Goal: Communication & Community: Answer question/provide support

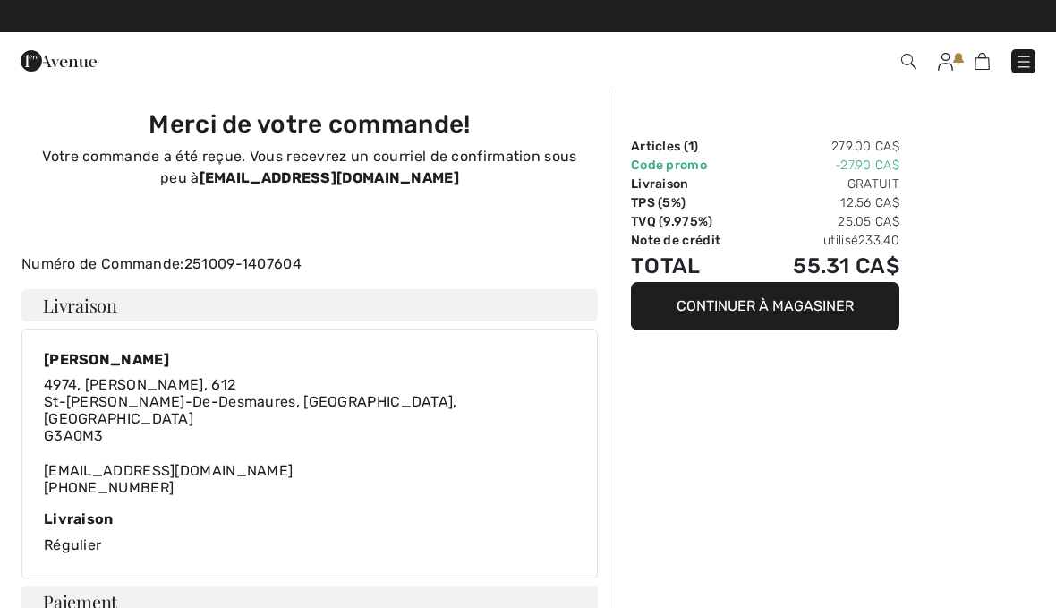
click at [1024, 70] on img at bounding box center [1024, 62] width 18 height 18
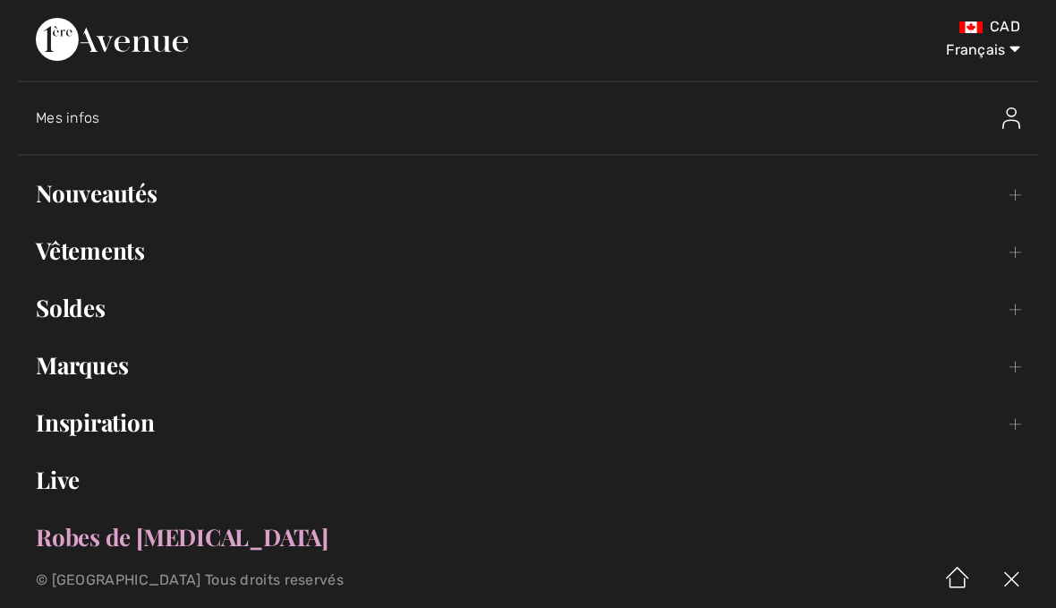
click at [93, 132] on div "Mes infos" at bounding box center [537, 118] width 1003 height 57
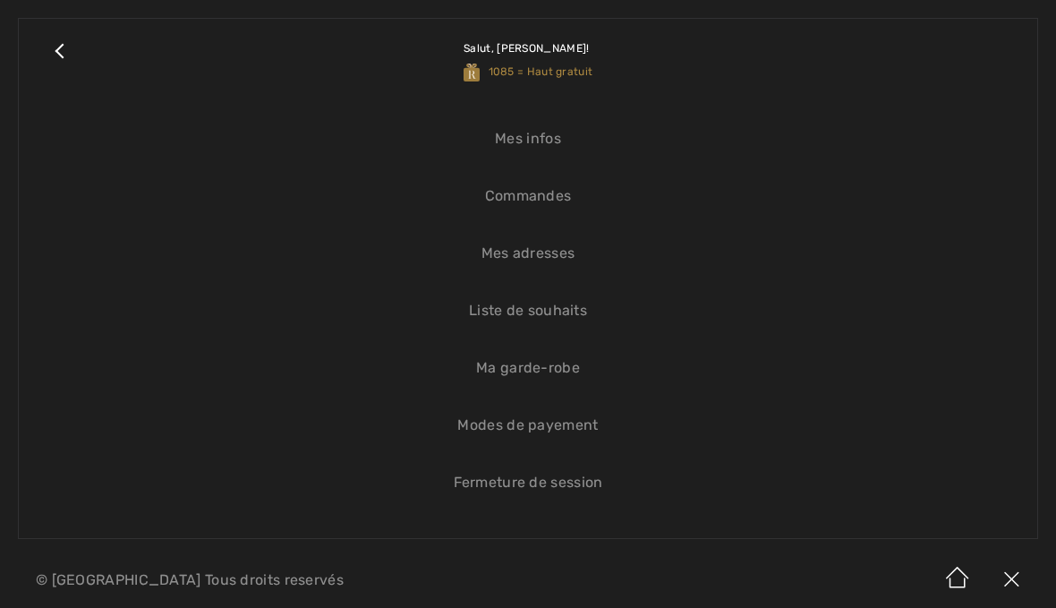
click at [522, 212] on link "Commandes" at bounding box center [528, 195] width 983 height 39
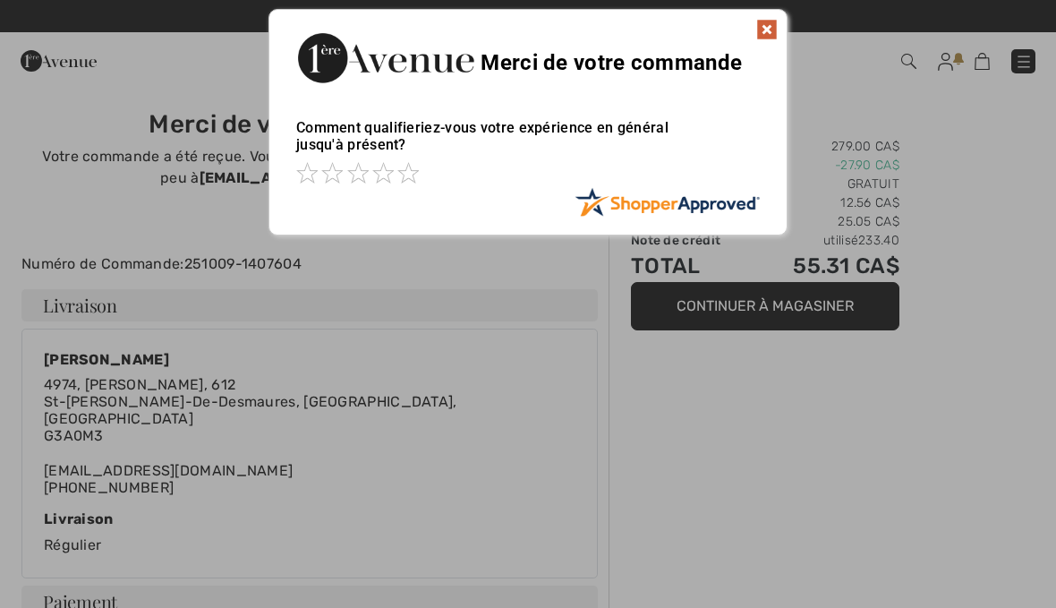
click at [994, 360] on div at bounding box center [528, 304] width 1056 height 608
click at [813, 396] on div at bounding box center [528, 304] width 1056 height 608
click at [768, 51] on div "Merci de votre commande" at bounding box center [527, 55] width 517 height 91
click at [1022, 72] on div "Sorry! Something went wrong. Close Merci de votre commande Comment qualifieriez…" at bounding box center [528, 122] width 1056 height 244
click at [1009, 158] on div "Sorry! Something went wrong. Close Merci de votre commande Comment qualifieriez…" at bounding box center [528, 122] width 1056 height 244
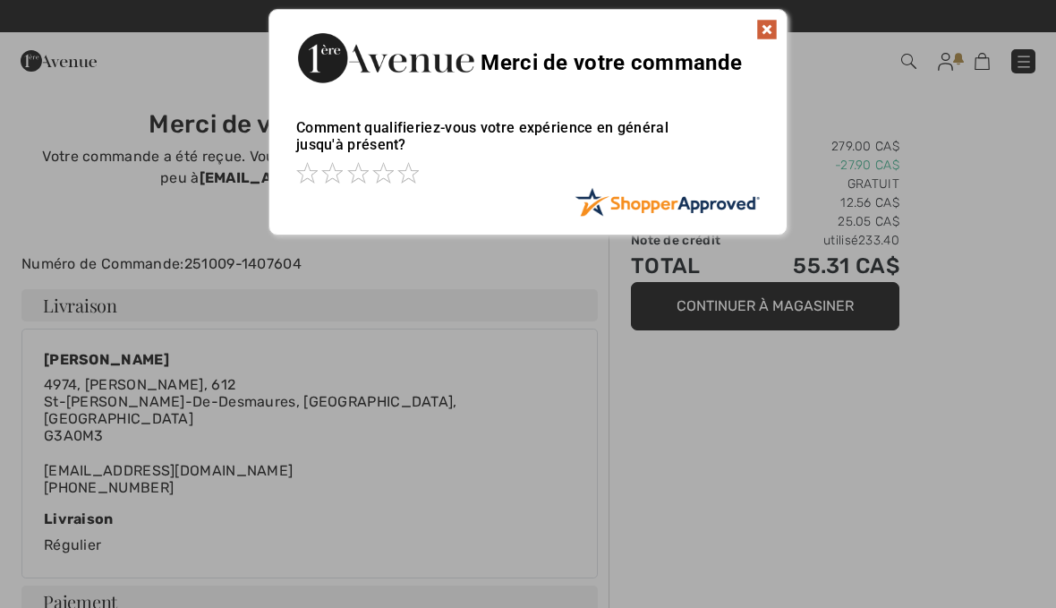
click at [884, 306] on div at bounding box center [528, 304] width 1056 height 608
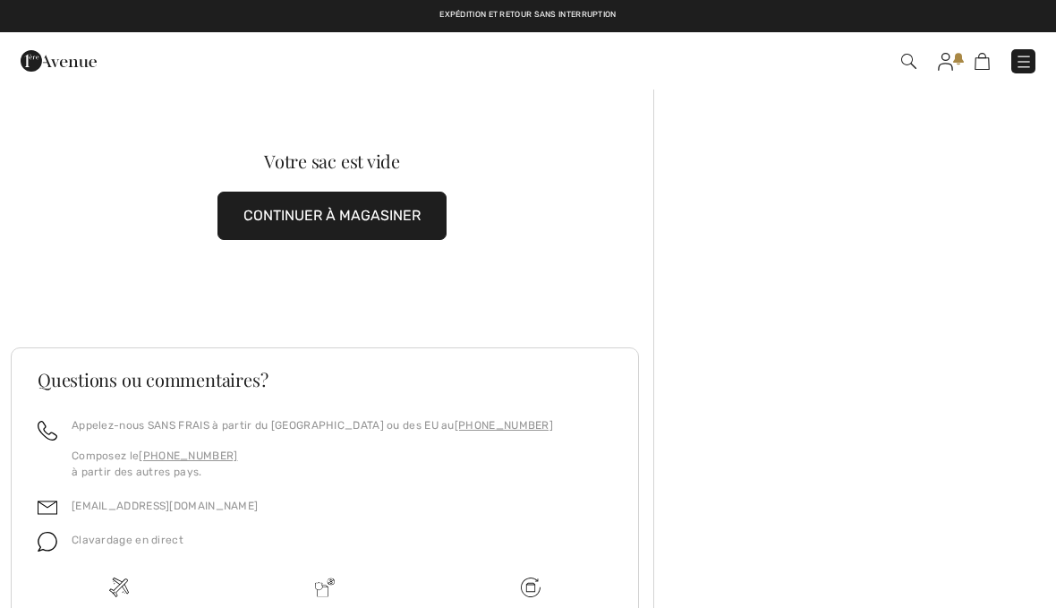
click at [980, 315] on div at bounding box center [854, 431] width 403 height 686
click at [1026, 70] on img at bounding box center [1024, 62] width 18 height 18
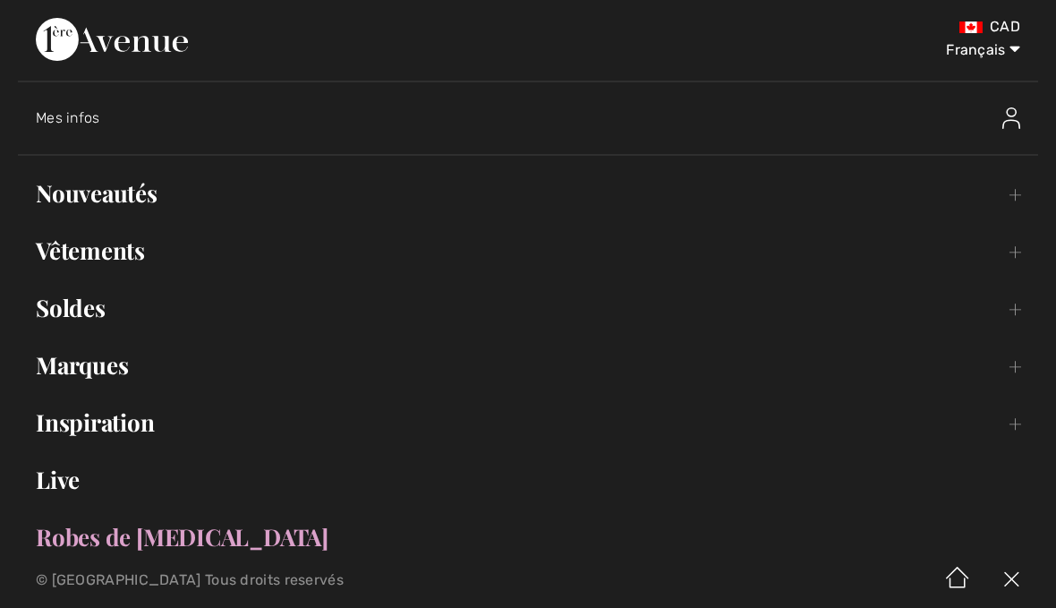
click at [111, 207] on link "Nouveautés Toggle submenu" at bounding box center [528, 193] width 1021 height 39
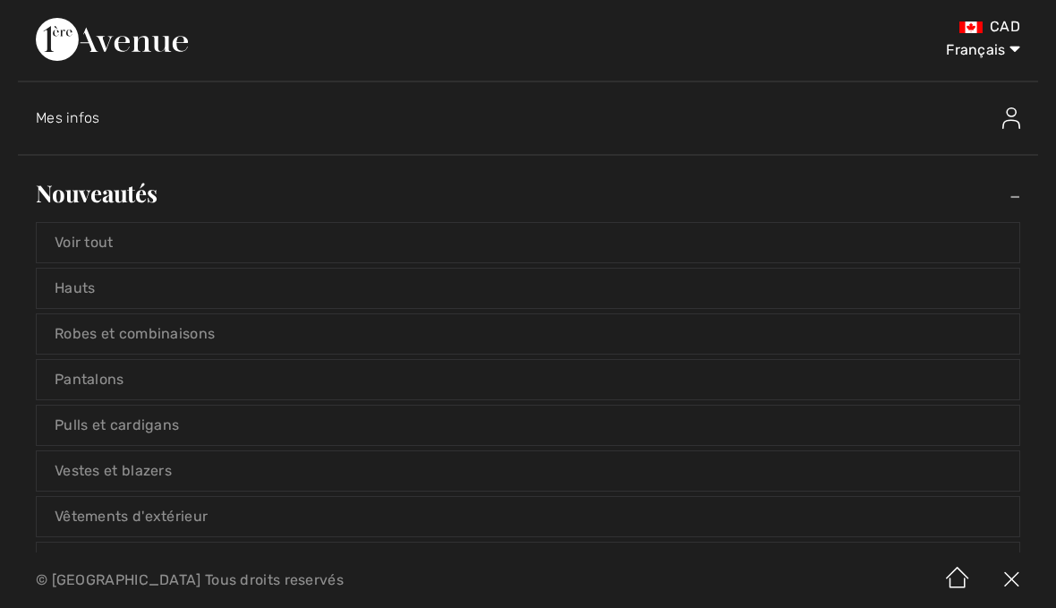
click at [94, 247] on link "Voir tout" at bounding box center [528, 242] width 983 height 39
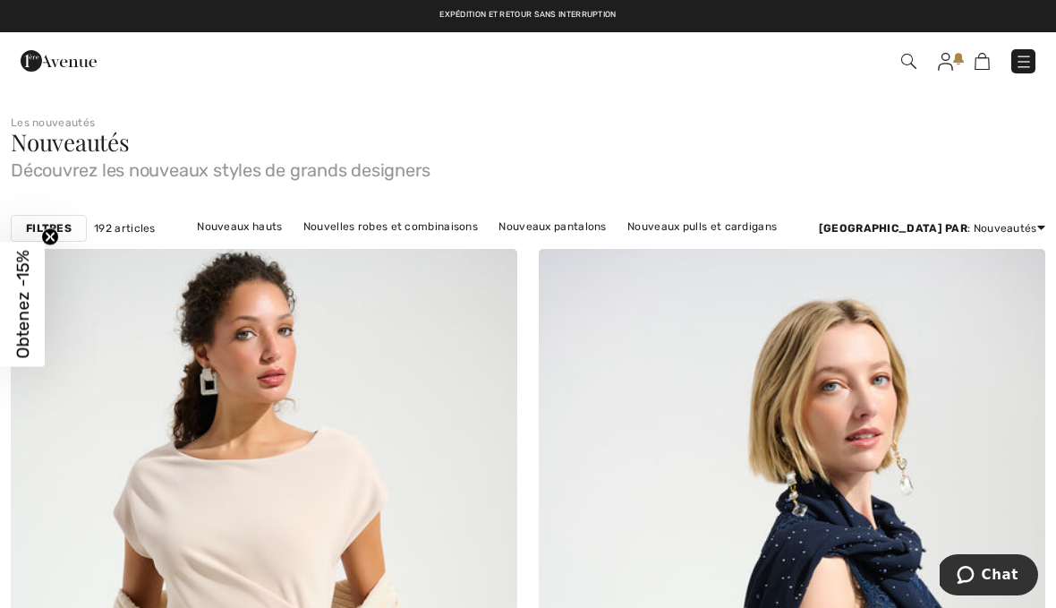
click at [1004, 573] on span "Chat" at bounding box center [1000, 575] width 37 height 16
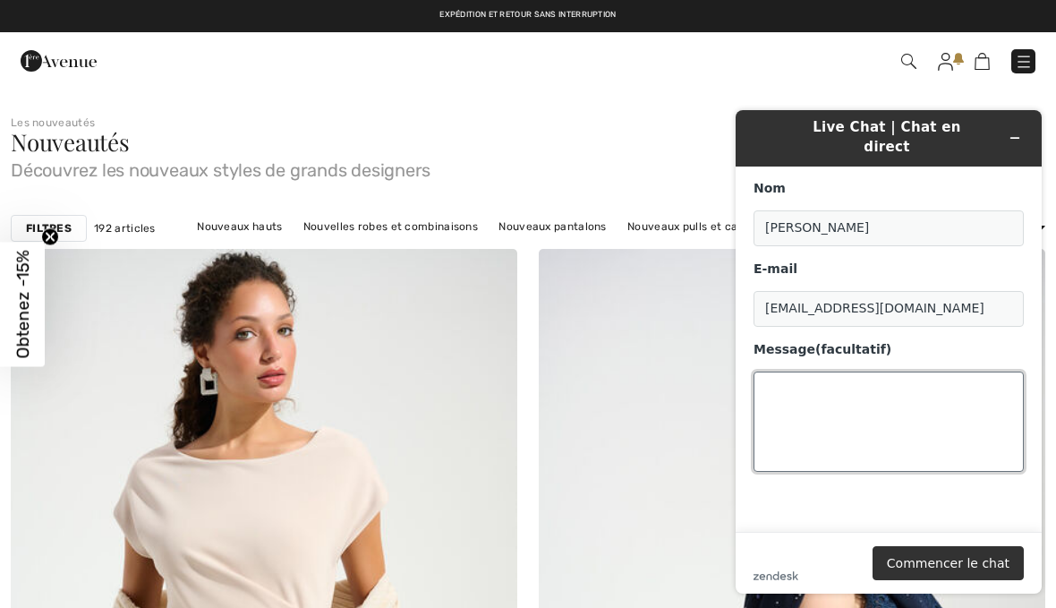
click at [827, 372] on textarea "Message (facultatif)" at bounding box center [889, 422] width 270 height 100
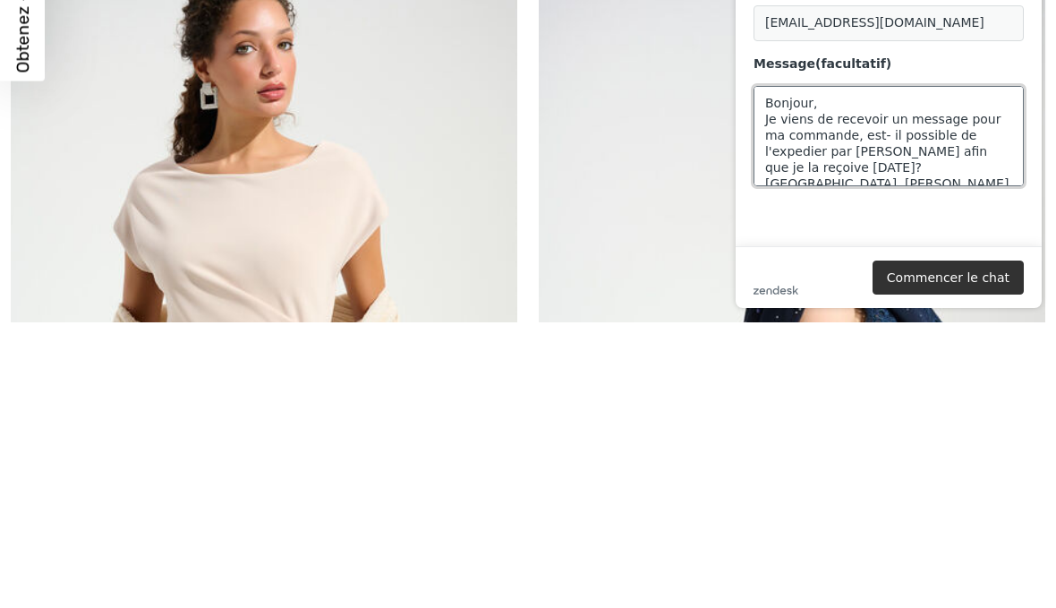
click at [830, 117] on textarea "Bonjour, Je viens de recevoir un message pour ma commande, est- il possible de …" at bounding box center [889, 136] width 270 height 100
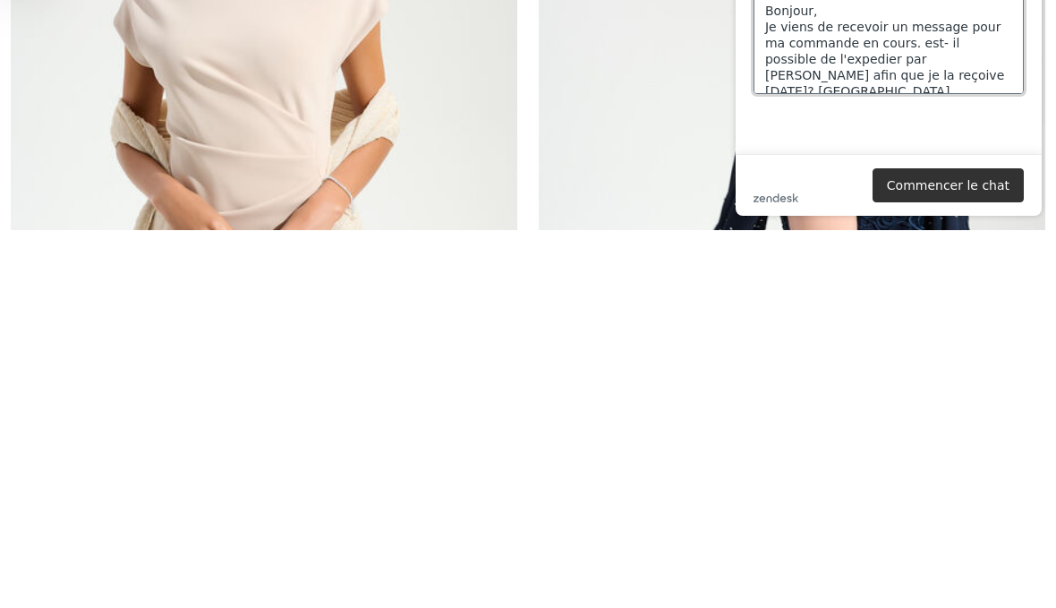
type textarea "Bonjour, Je viens de recevoir un message pour ma commande en cours. est- il pos…"
click at [984, 187] on button "Commencer le chat" at bounding box center [948, 185] width 151 height 34
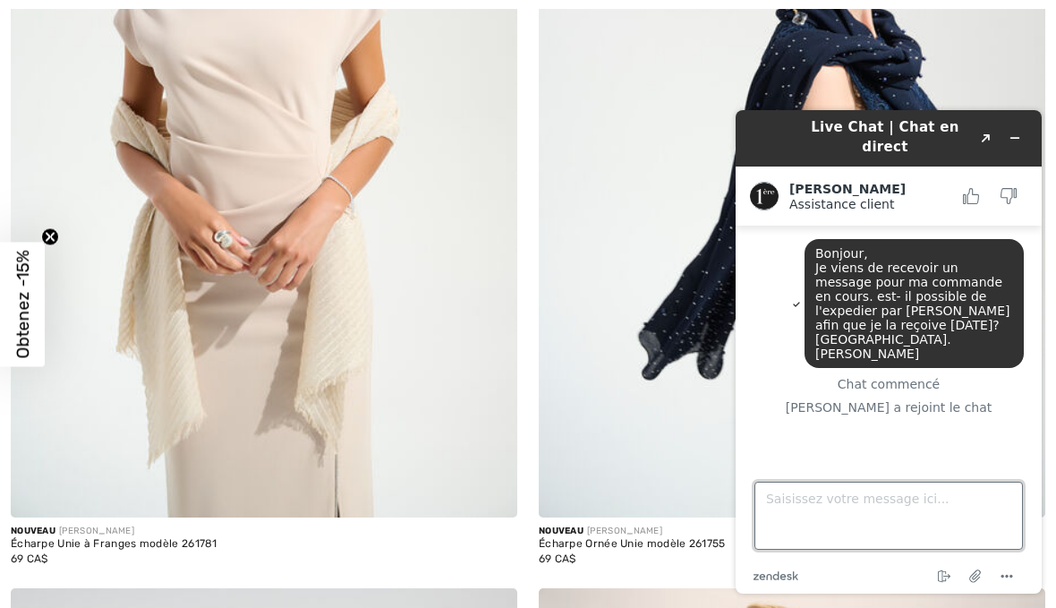
click at [808, 508] on textarea "Saisissez votre message ici..." at bounding box center [889, 516] width 269 height 68
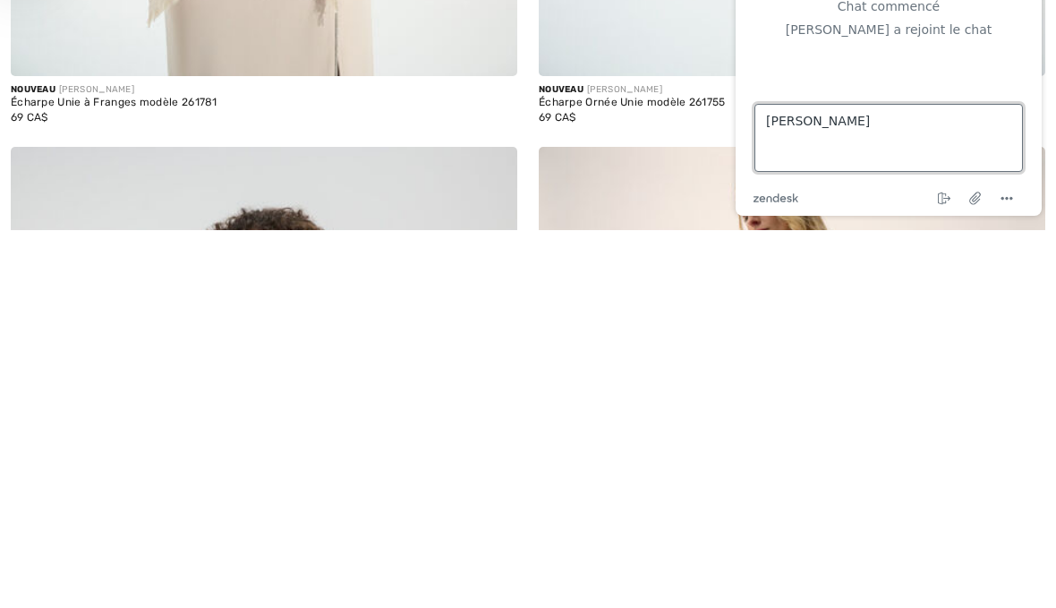
type textarea "Allô Amanda,"
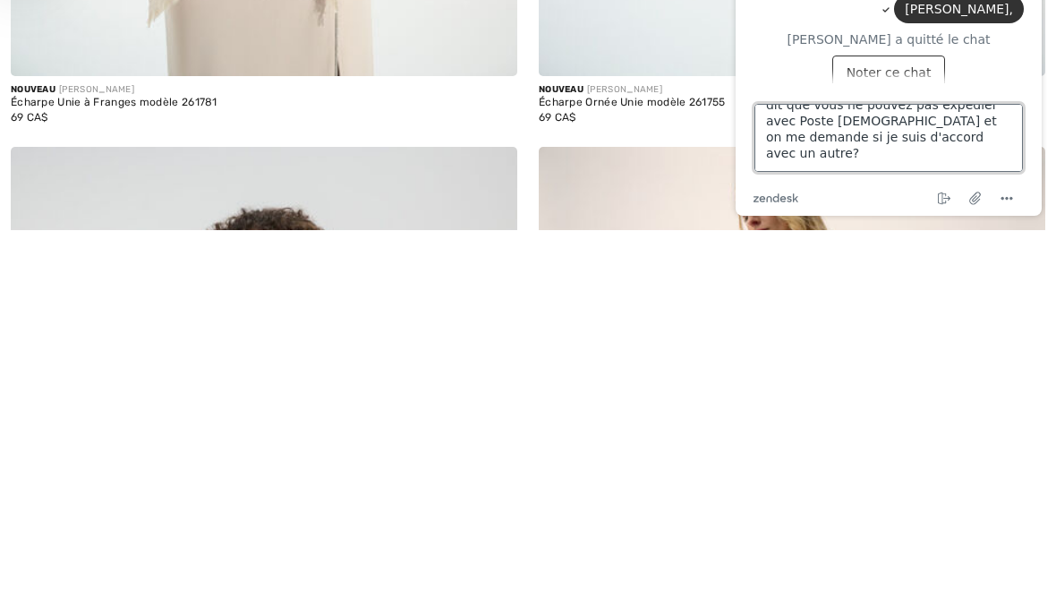
scroll to position [56, 0]
click at [872, 198] on div "Mettre fin au chat Joindre un fichier Options" at bounding box center [912, 198] width 226 height 23
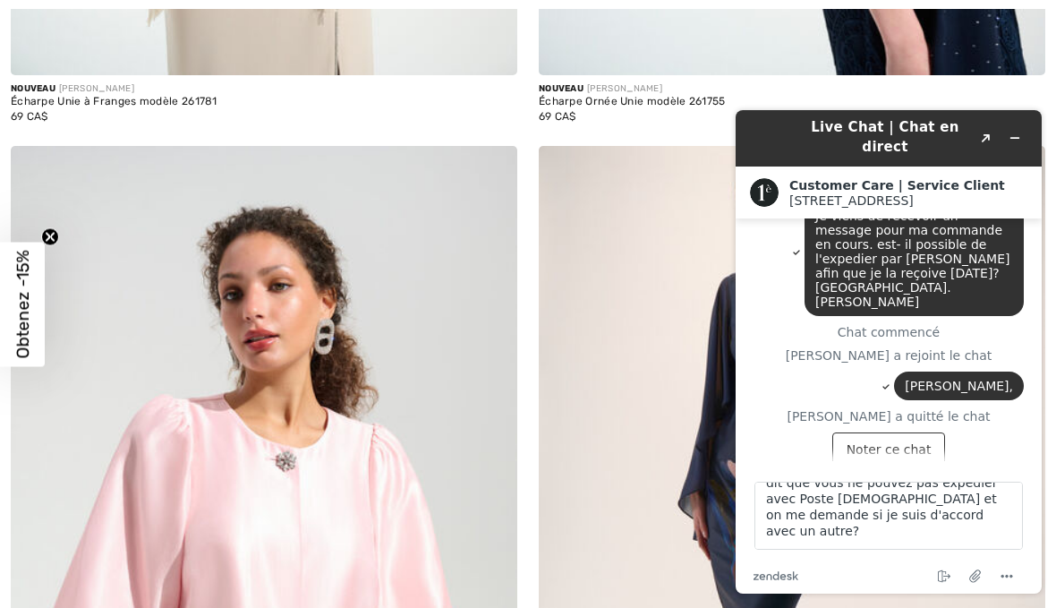
scroll to position [44, 0]
click at [857, 566] on div "Mettre fin au chat Joindre un fichier Options" at bounding box center [912, 576] width 226 height 23
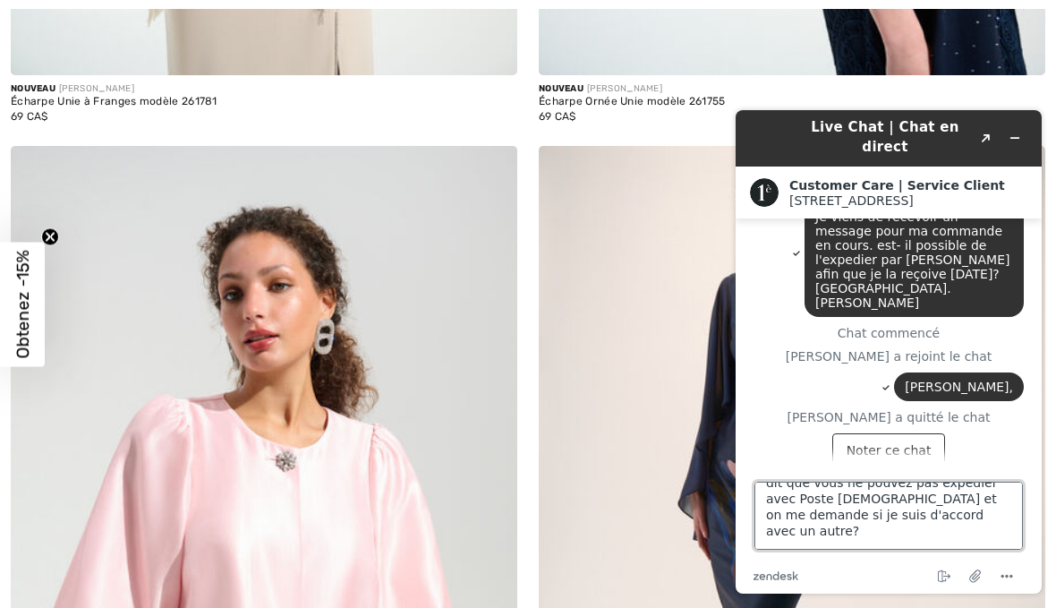
click at [900, 495] on textarea "je ne comprends pas pourquoi on me dit que vous ne pouvez pas expédier avec Pos…" at bounding box center [889, 516] width 269 height 68
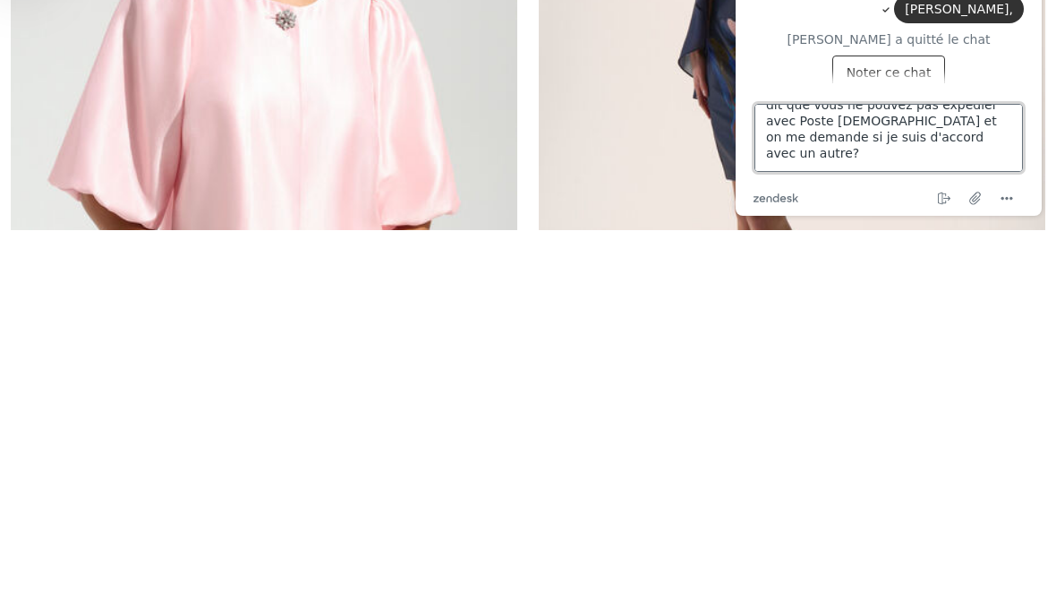
scroll to position [34, 0]
click at [976, 104] on textarea "je ne comprends pas pourquoi on me dit que vous ne pouvez pas expédier avec Pos…" at bounding box center [889, 138] width 269 height 68
type textarea "je ne comprends pas pourquoi on me dit que vous ne pouvez pas expédier avec Pos…"
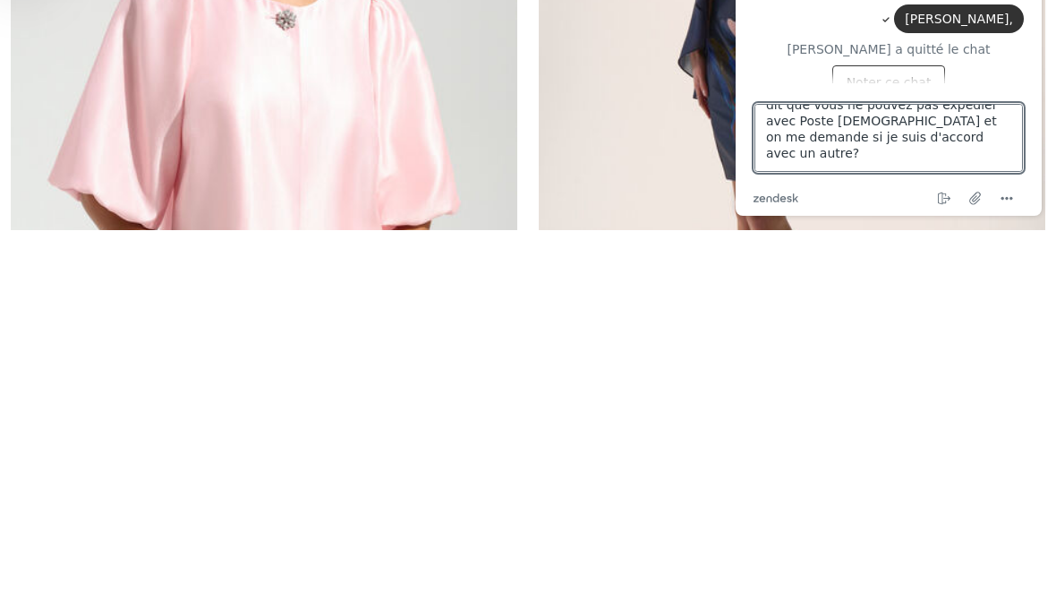
click at [1005, 108] on div "Chat terminé" at bounding box center [889, 115] width 270 height 14
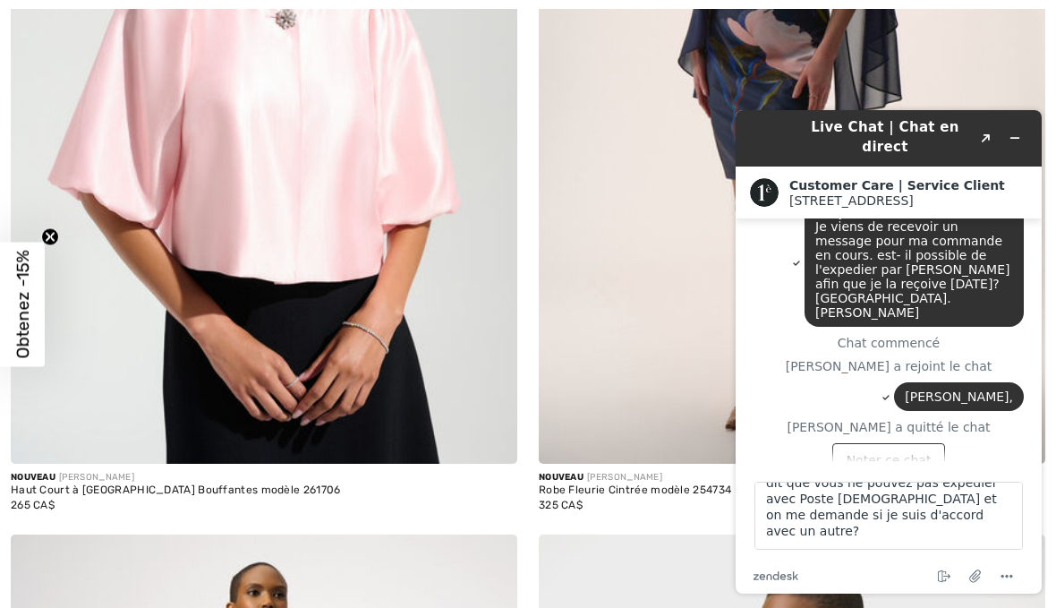
click at [916, 443] on button "Noter ce chat" at bounding box center [890, 460] width 114 height 34
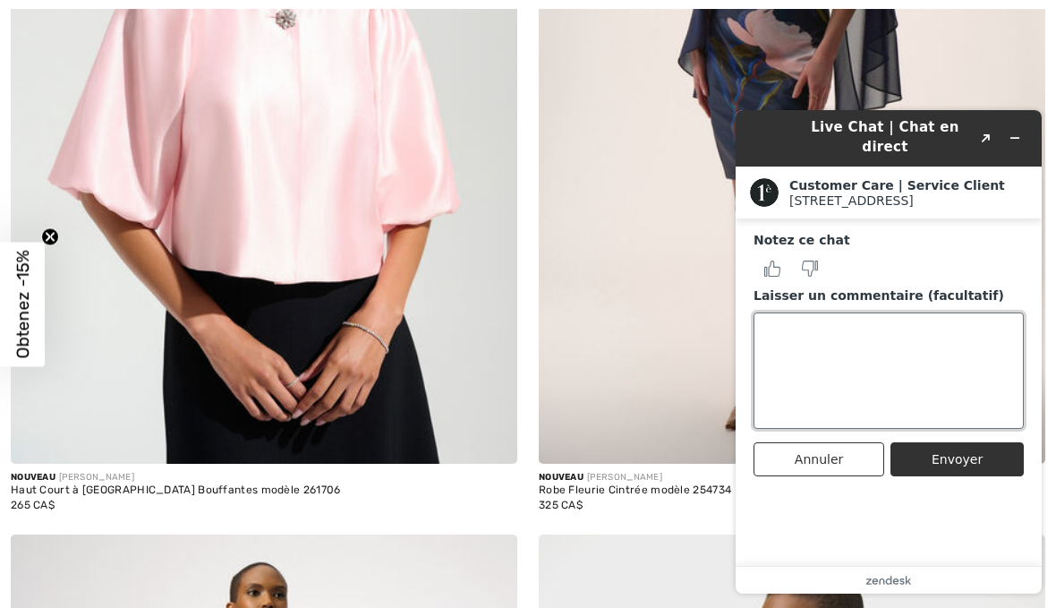
click at [926, 354] on textarea "Laisser un commentaire (facultatif)" at bounding box center [889, 370] width 270 height 116
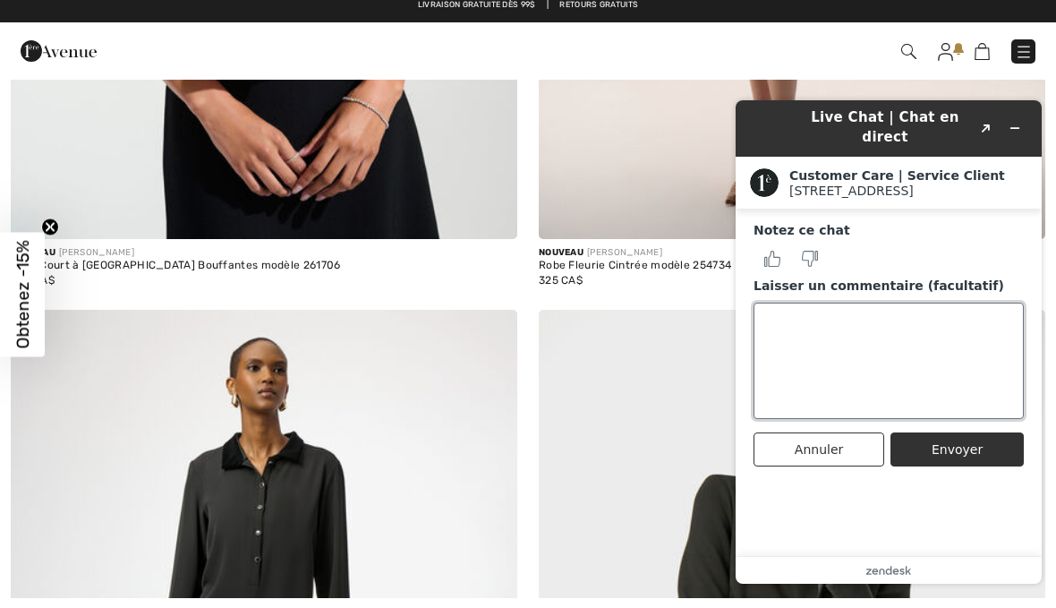
scroll to position [1583, 0]
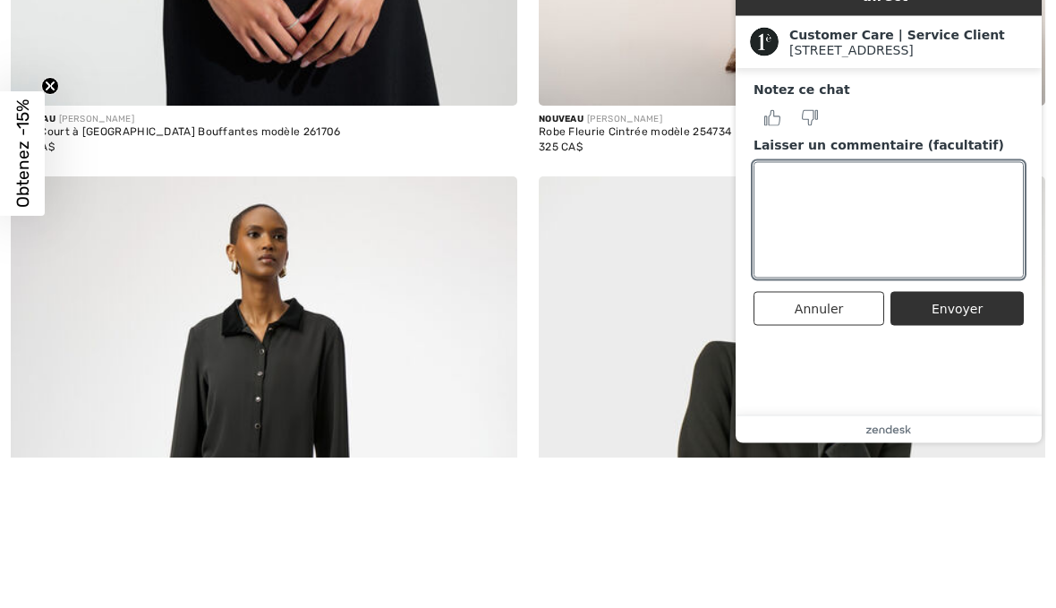
click at [940, 137] on label "Laisser un commentaire (facultatif)" at bounding box center [889, 146] width 270 height 18
click at [940, 162] on textarea "Laisser un commentaire (facultatif)" at bounding box center [889, 220] width 270 height 116
click at [995, 100] on div "Notez ce chat" at bounding box center [889, 109] width 270 height 56
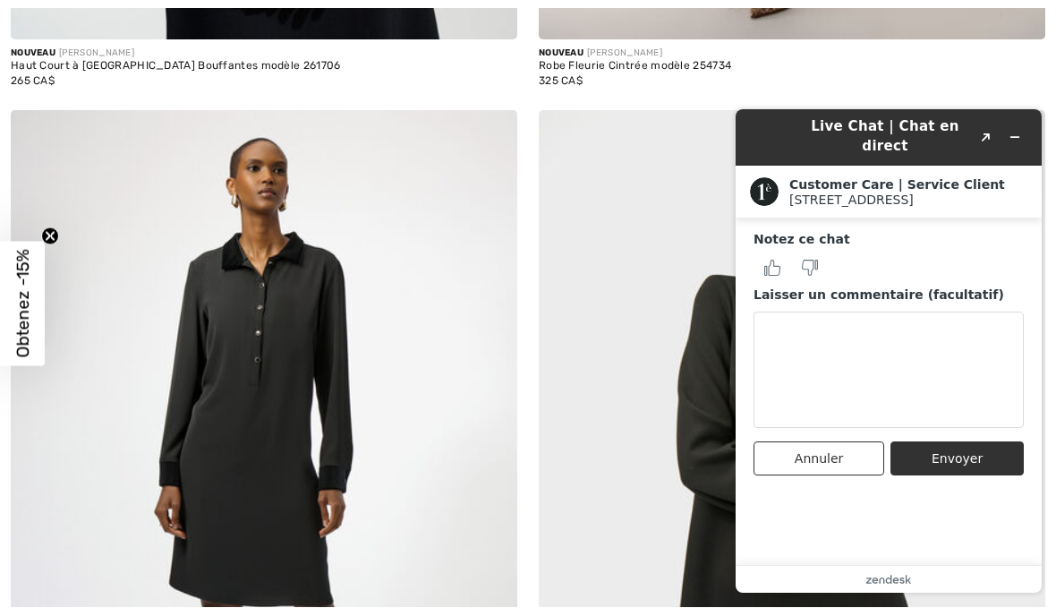
click at [849, 496] on main "Notez ce chat Laisser un commentaire (facultatif) Annuler Envoyer" at bounding box center [891, 391] width 293 height 347
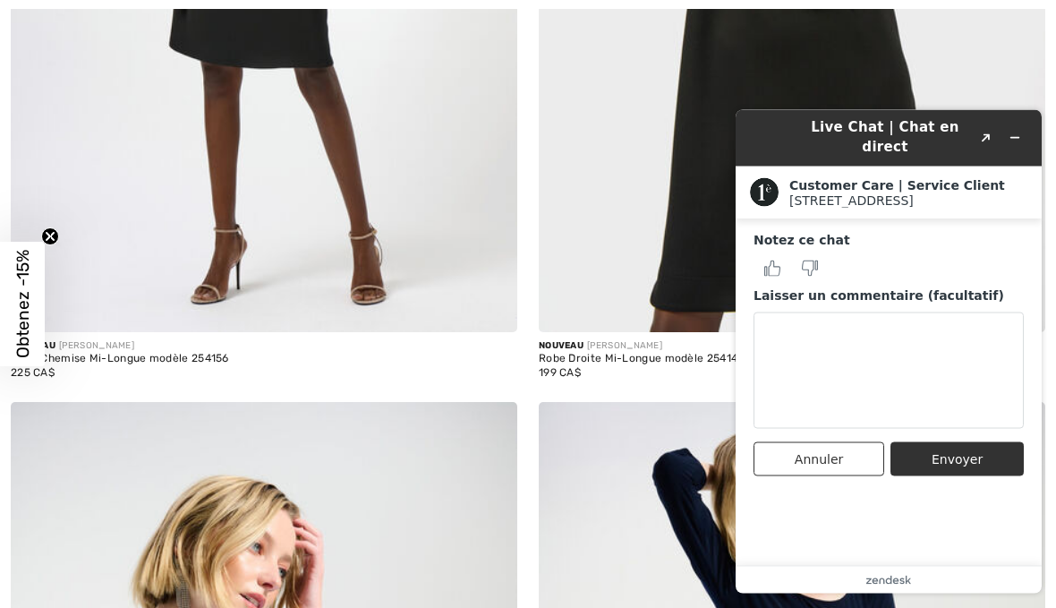
scroll to position [2339, 0]
click at [1026, 132] on button "Réduire le widget" at bounding box center [1015, 137] width 29 height 25
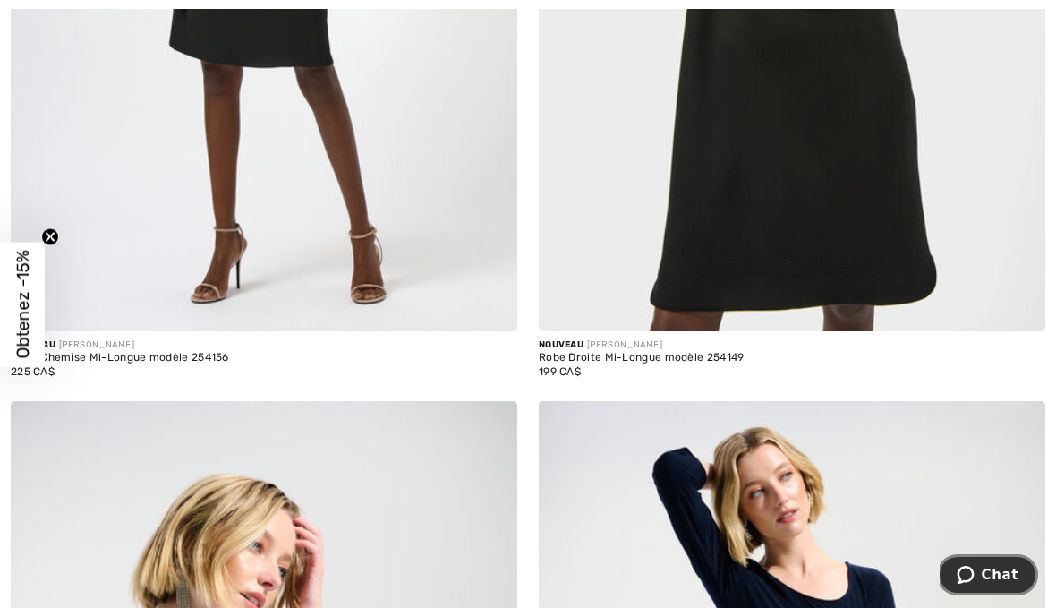
click at [1001, 577] on span "Chat" at bounding box center [1000, 575] width 37 height 16
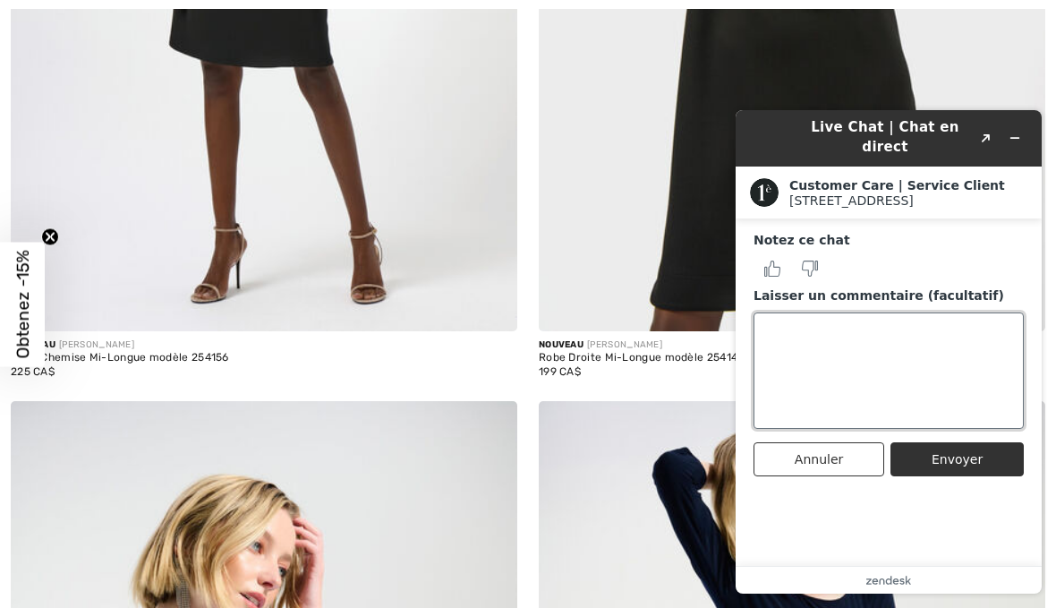
click at [965, 375] on textarea "Laisser un commentaire (facultatif)" at bounding box center [889, 370] width 270 height 116
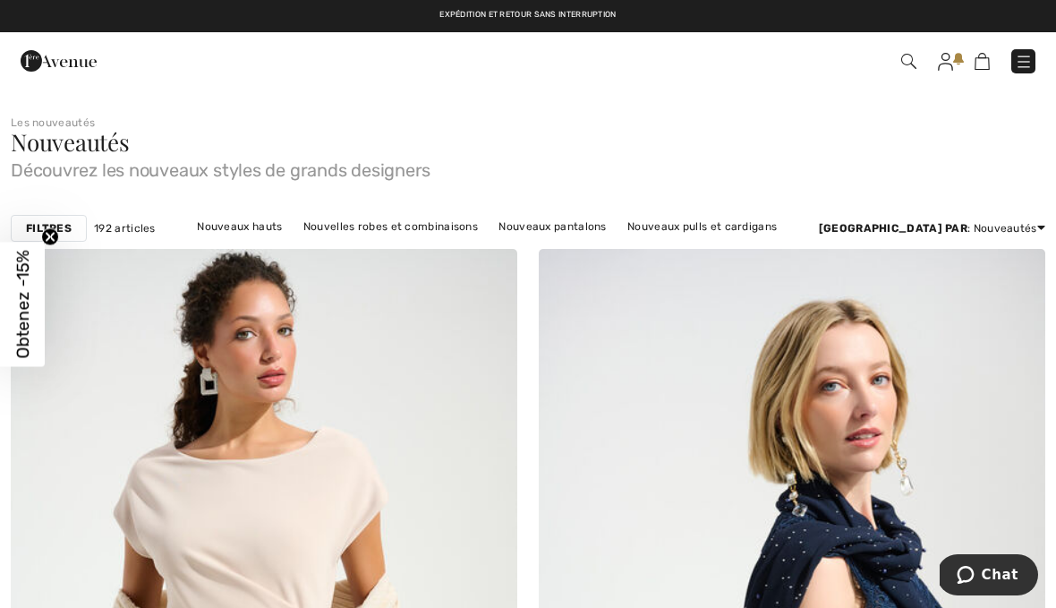
click at [1009, 575] on span "Chat" at bounding box center [1000, 575] width 37 height 16
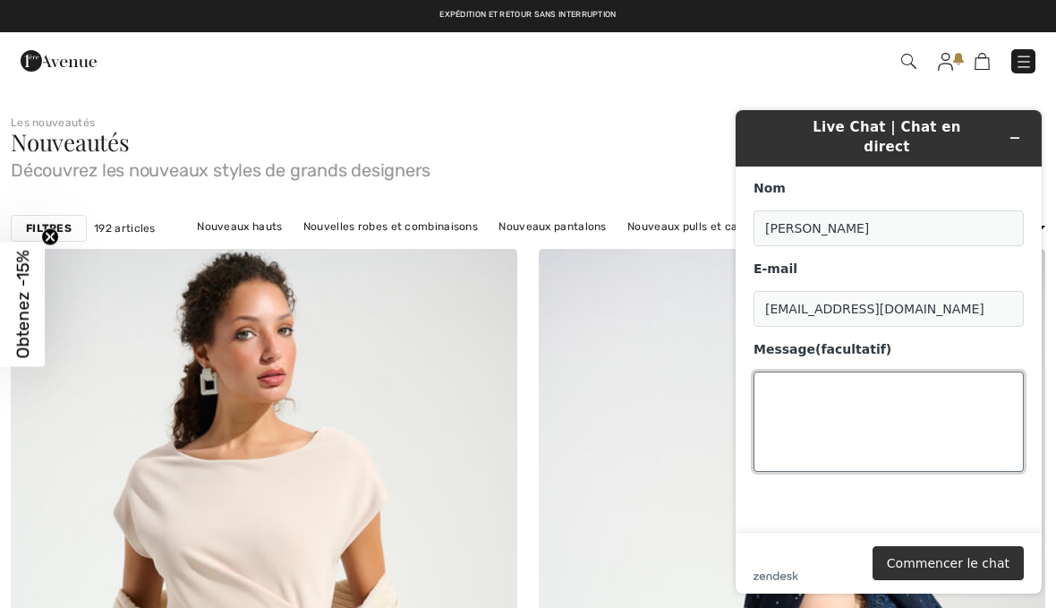
click at [829, 382] on textarea "Message (facultatif)" at bounding box center [889, 422] width 270 height 100
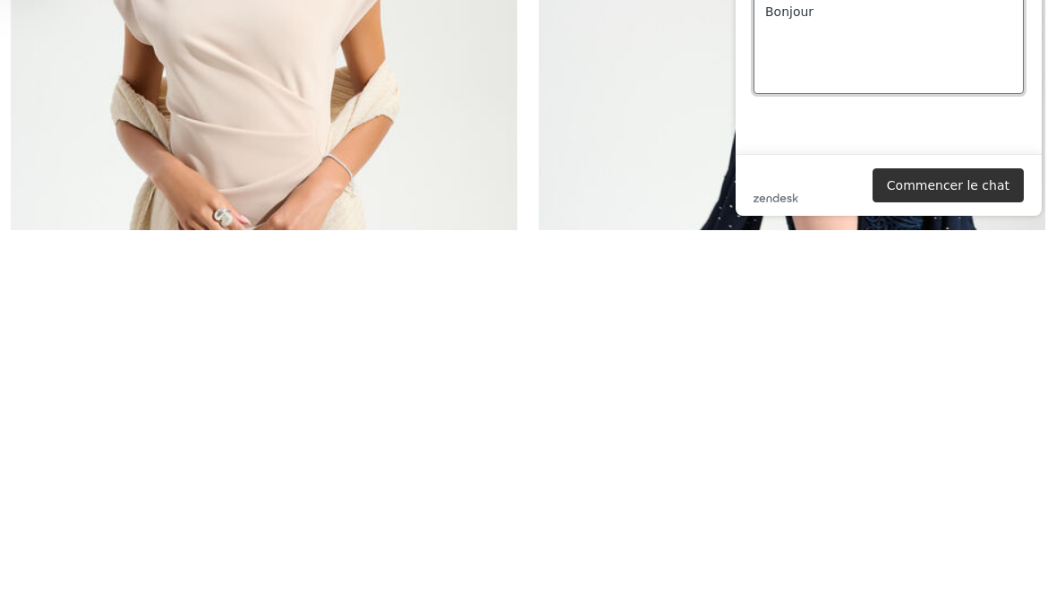
type textarea "Bonjour"
click at [981, 188] on button "Commencer le chat" at bounding box center [948, 185] width 151 height 34
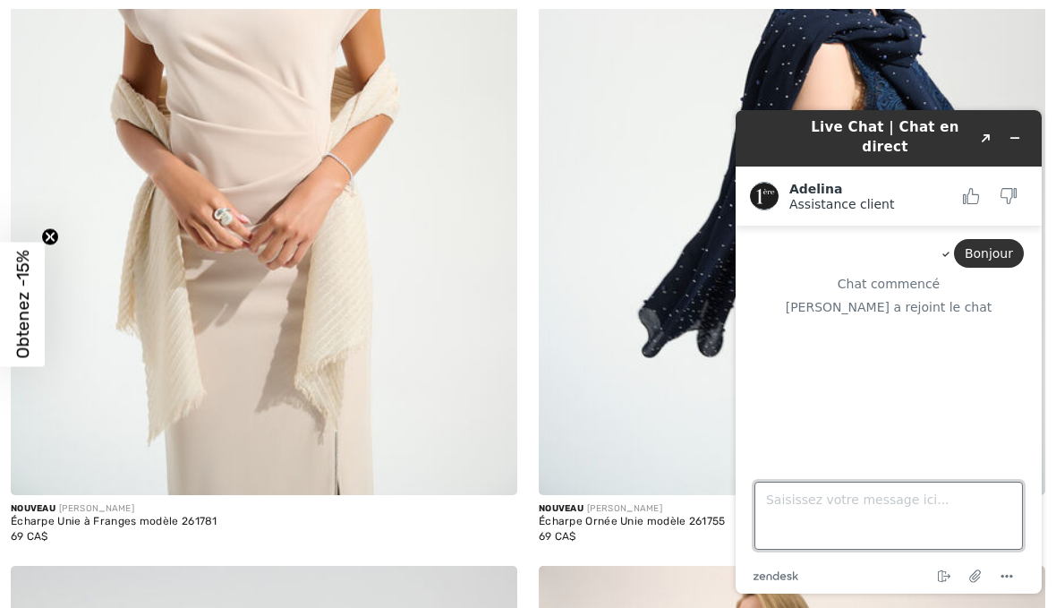
click at [813, 514] on textarea "Saisissez votre message ici..." at bounding box center [889, 516] width 269 height 68
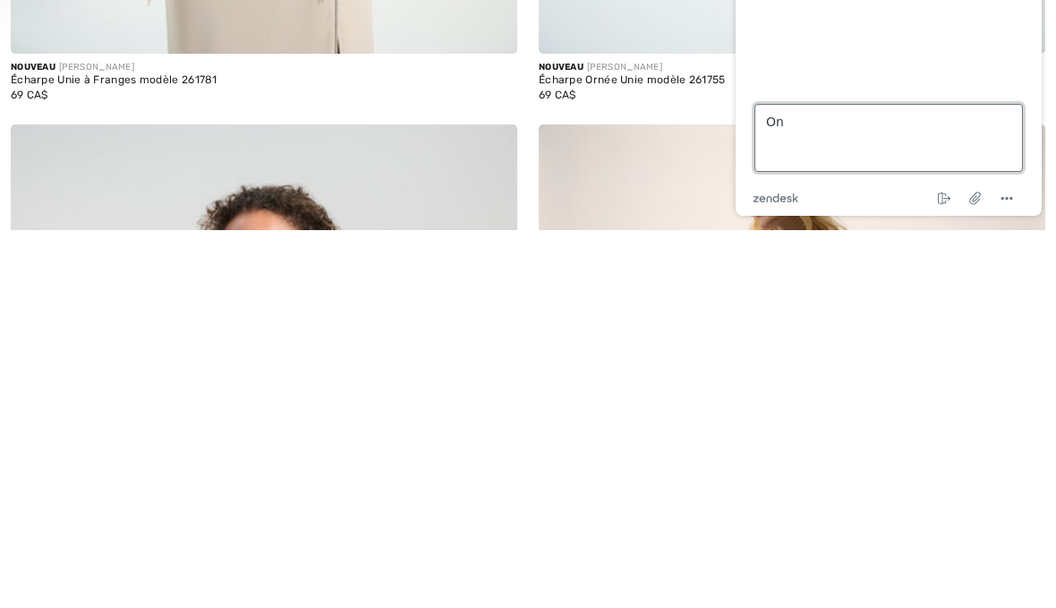
type textarea "O"
type textarea "Je viens d'écrire mon message le voyez-vous?"
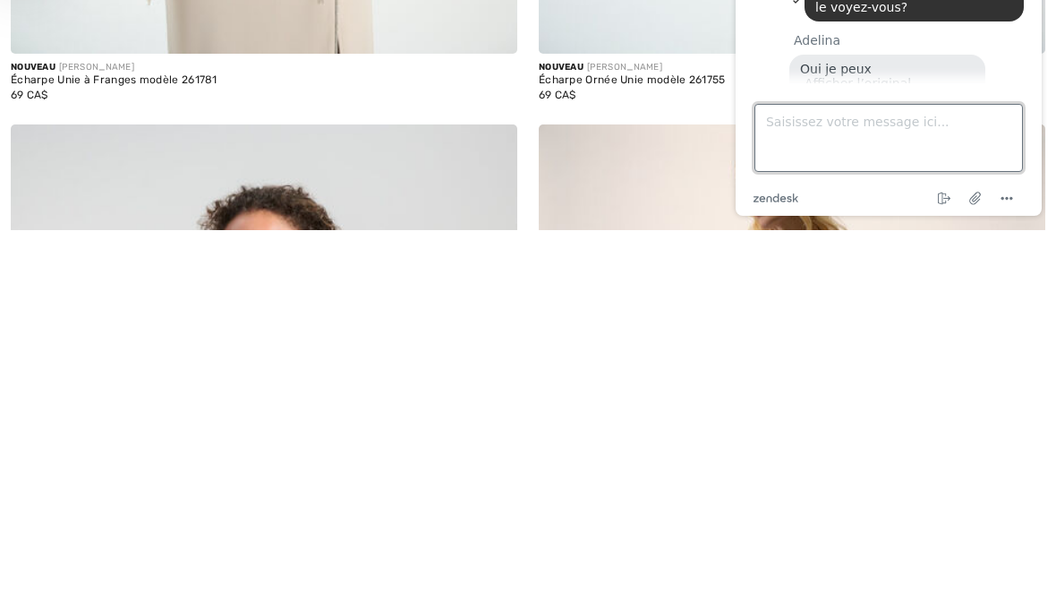
scroll to position [89, 0]
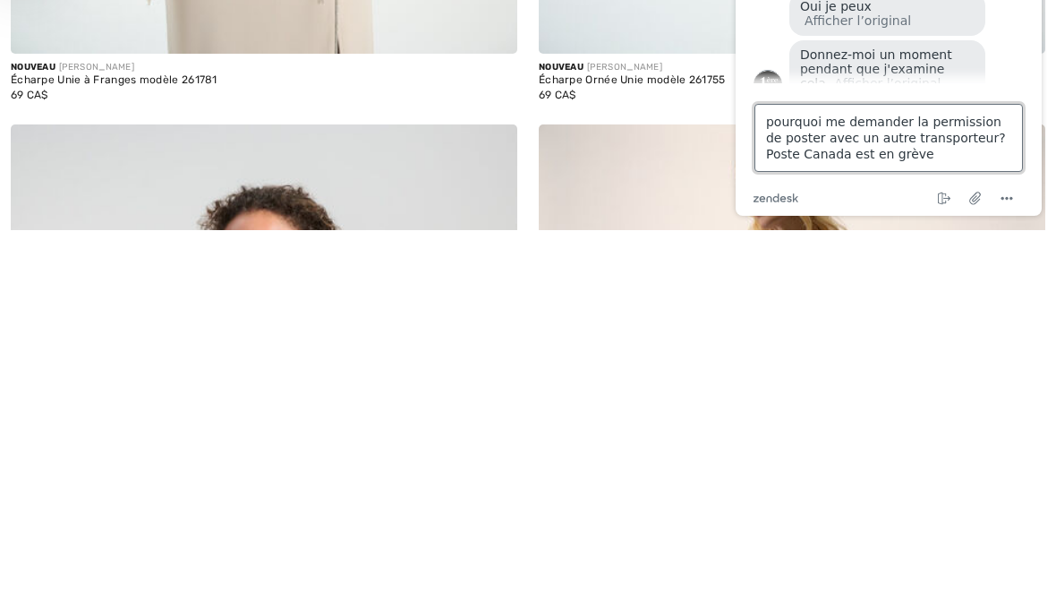
type textarea "pourquoi me demander la permission de poster avec un autre transporteur? Poste …"
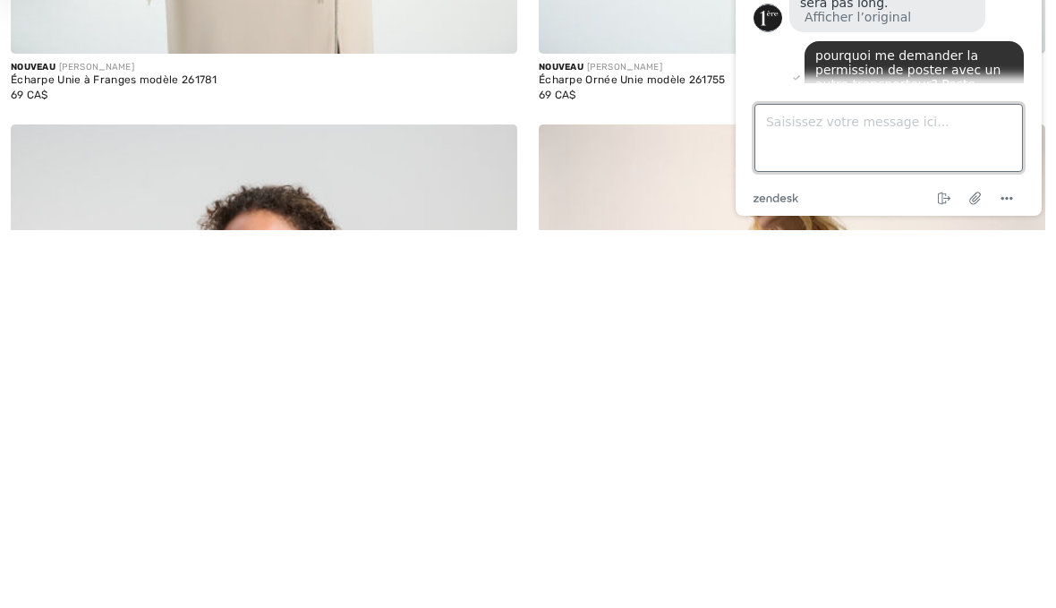
scroll to position [368, 0]
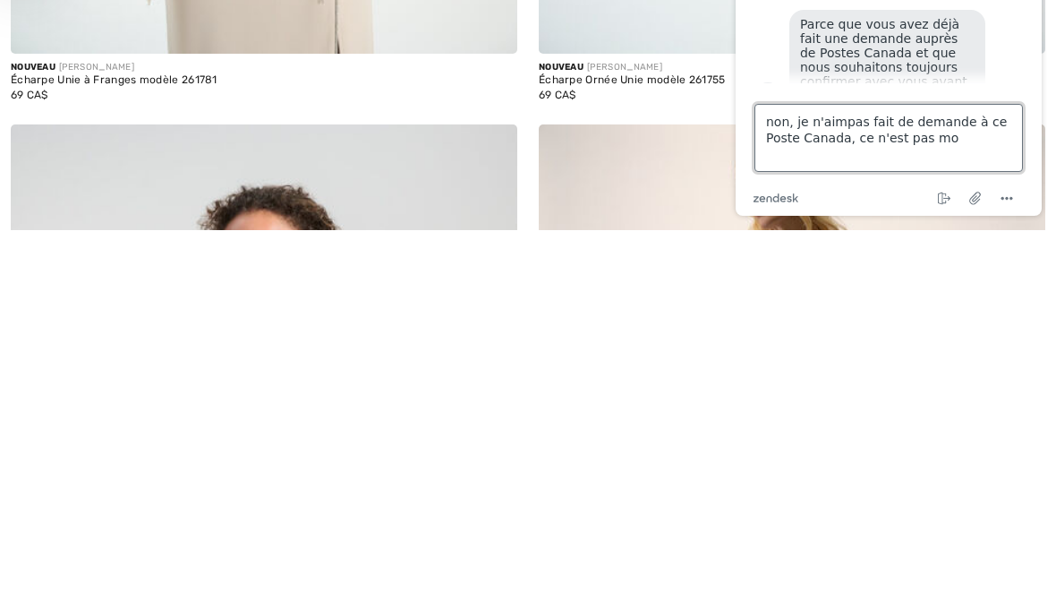
type textarea "non, je n'aimpas fait de demande à ce Poste Canada, ce n'est pas moi"
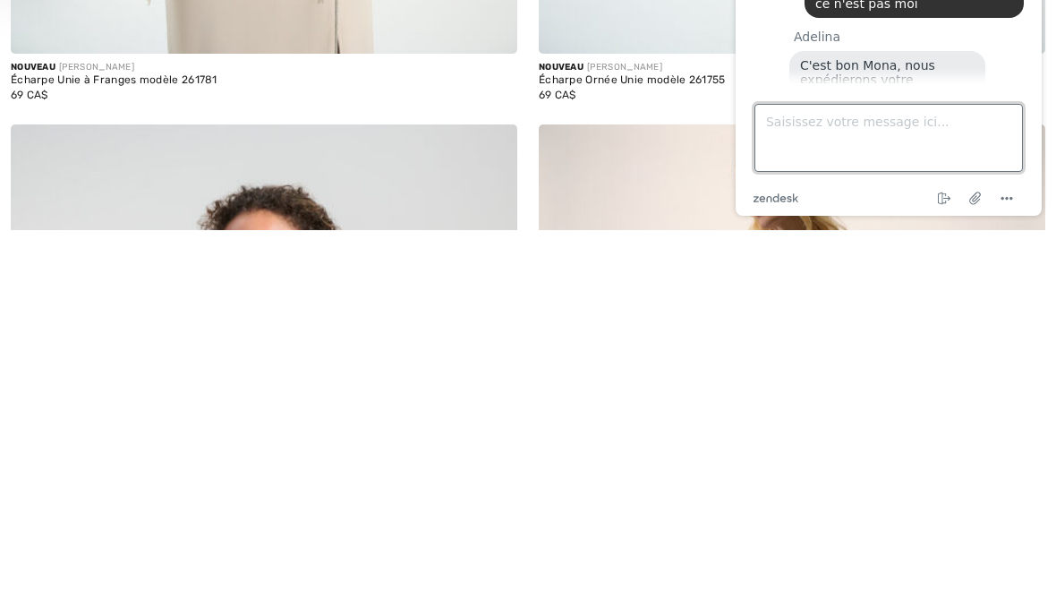
scroll to position [561, 0]
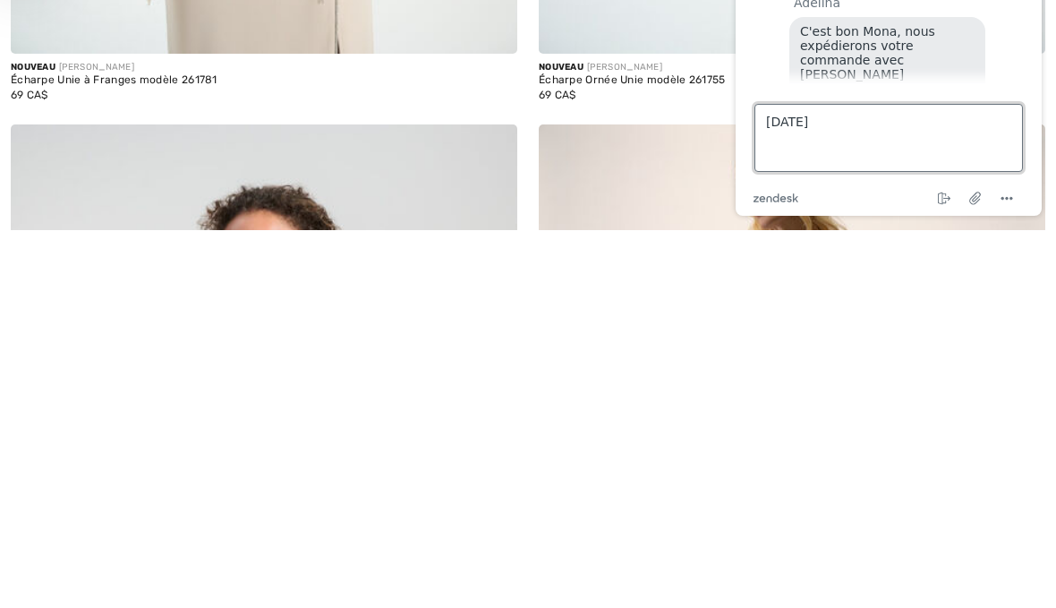
type textarea "[DATE]."
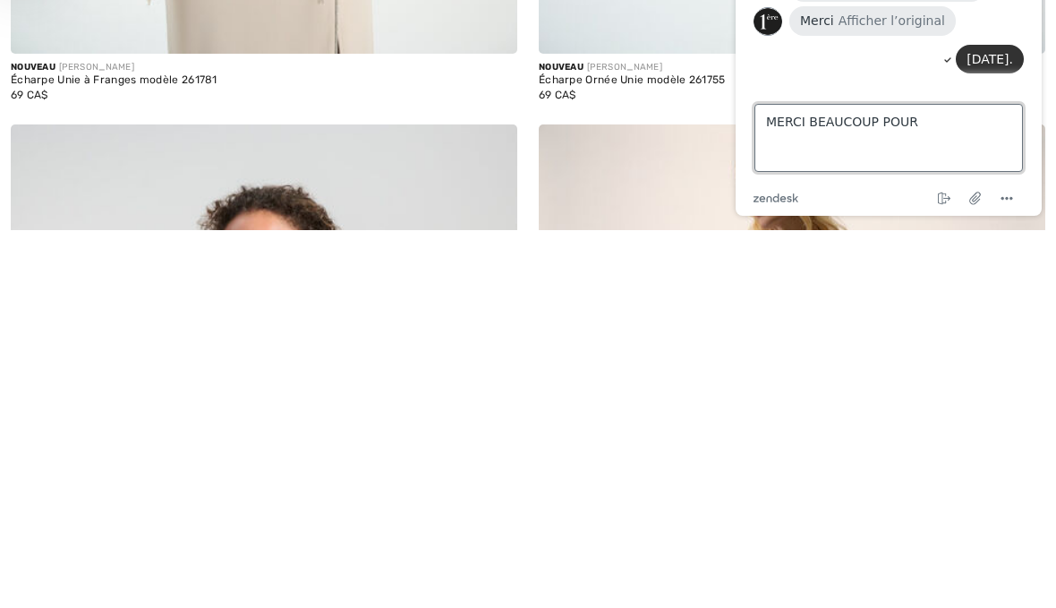
scroll to position [712, 0]
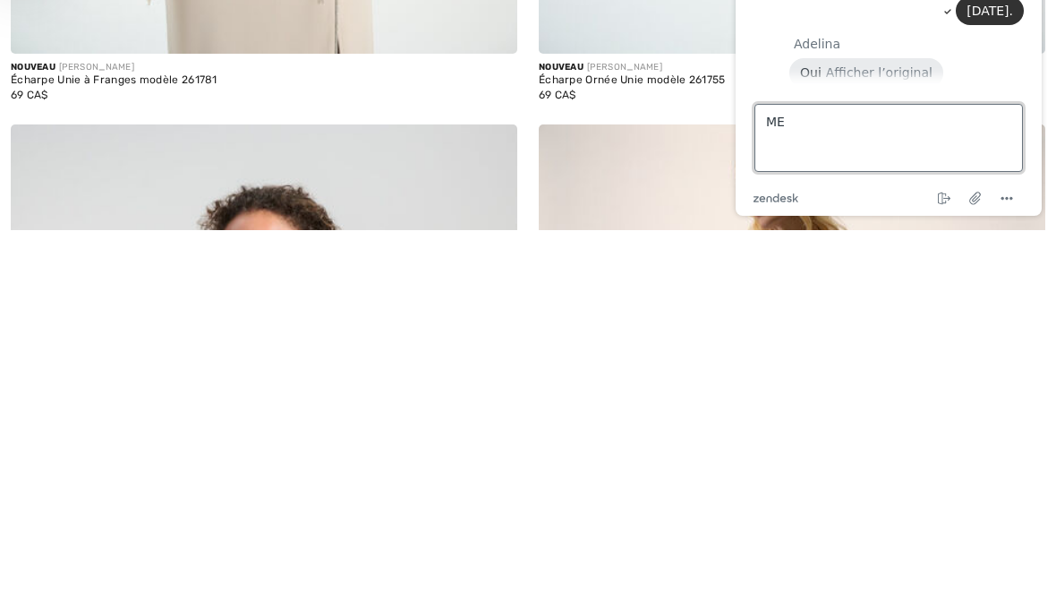
type textarea "M"
type textarea "Remerciez votre service du courrier pour moi svp et bonne fin de journée"
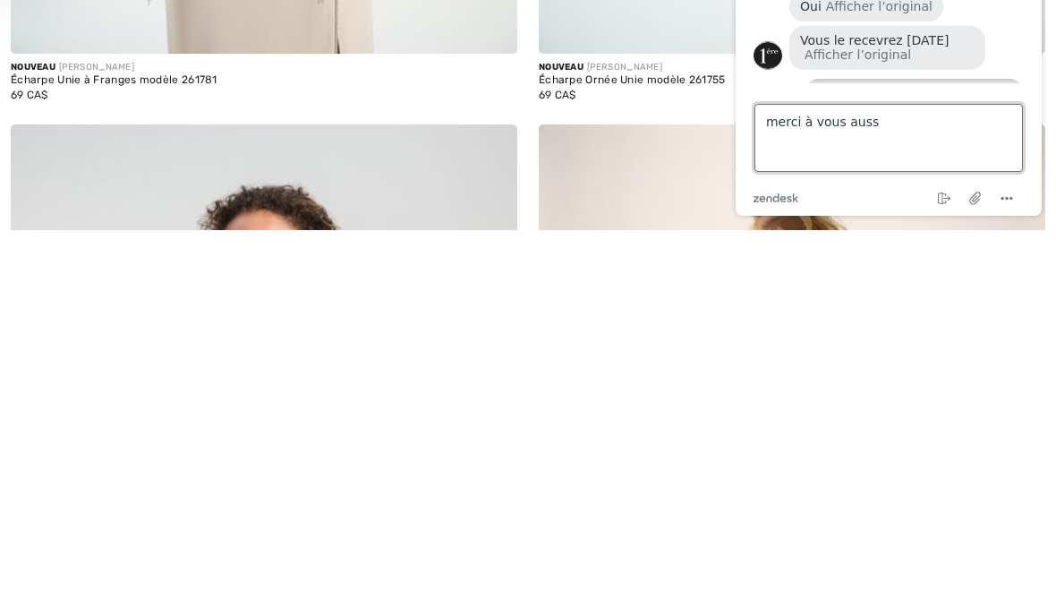
type textarea "merci à vous aussi"
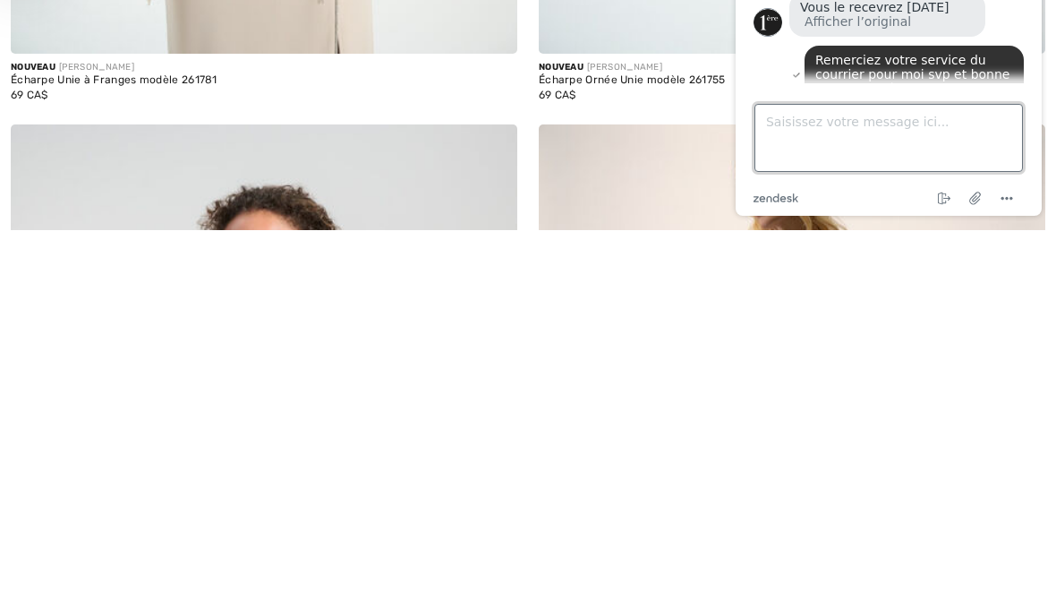
scroll to position [890, 0]
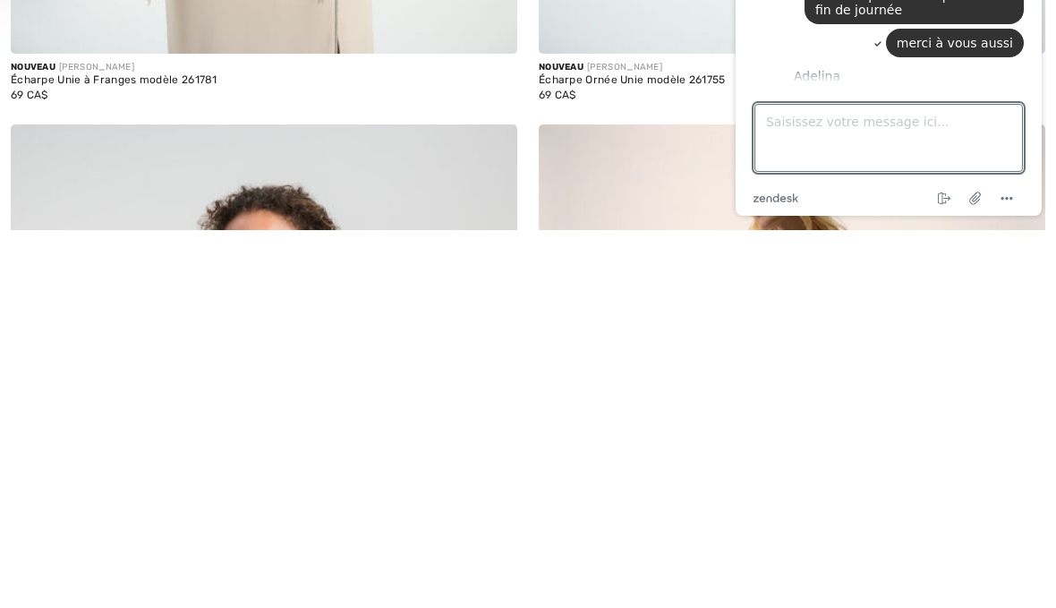
click at [1001, 207] on icon "Menu" at bounding box center [1006, 198] width 21 height 21
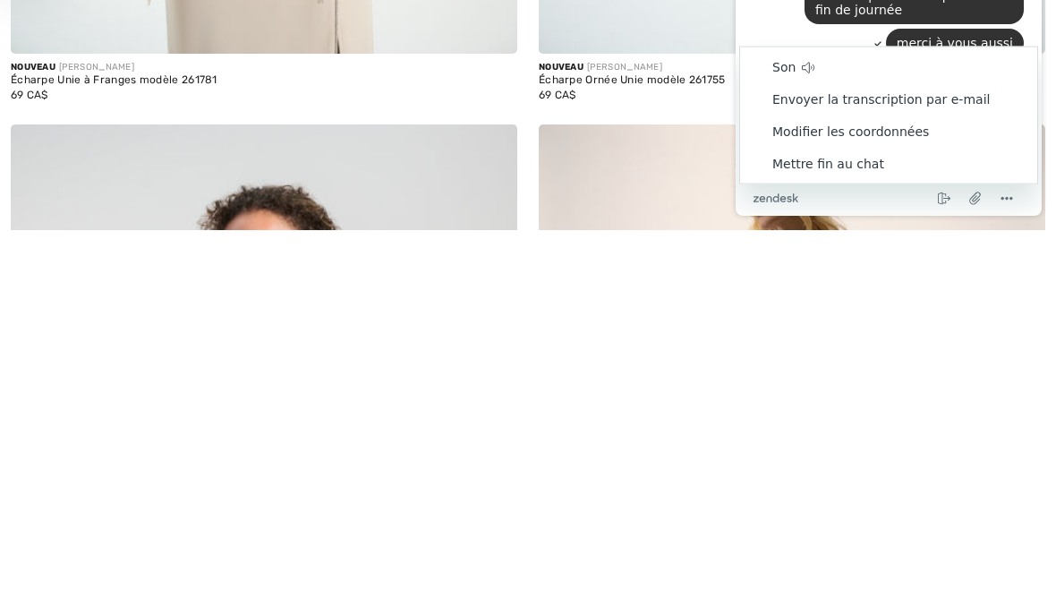
scroll to position [956, 0]
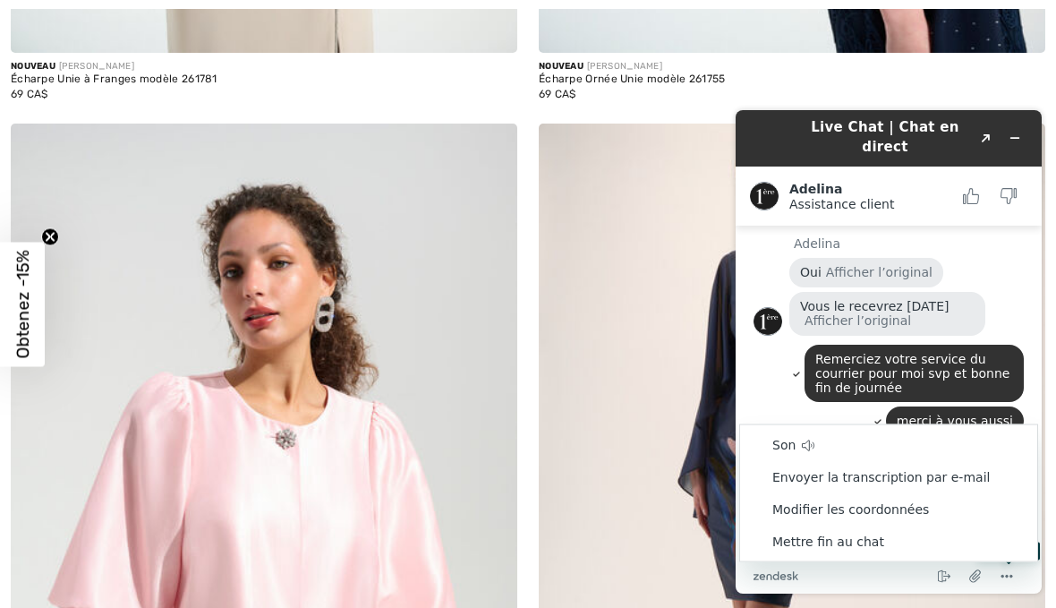
click at [1009, 571] on icon "Menu" at bounding box center [1006, 576] width 21 height 21
click at [859, 539] on li "Mettre fin au chat" at bounding box center [888, 541] width 297 height 32
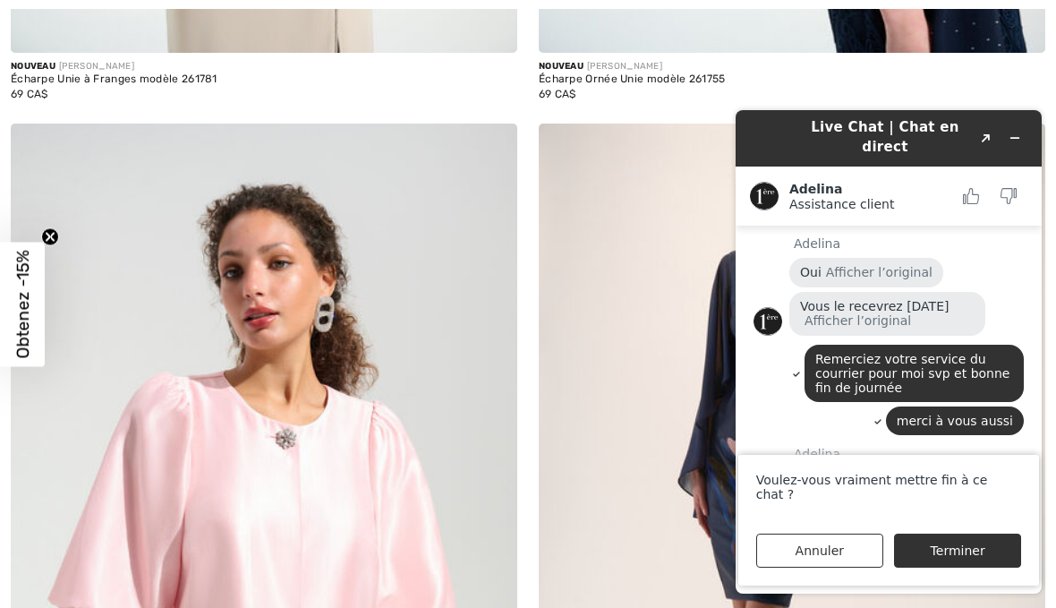
click at [970, 557] on button "Terminer" at bounding box center [957, 551] width 127 height 34
